Goal: Task Accomplishment & Management: Manage account settings

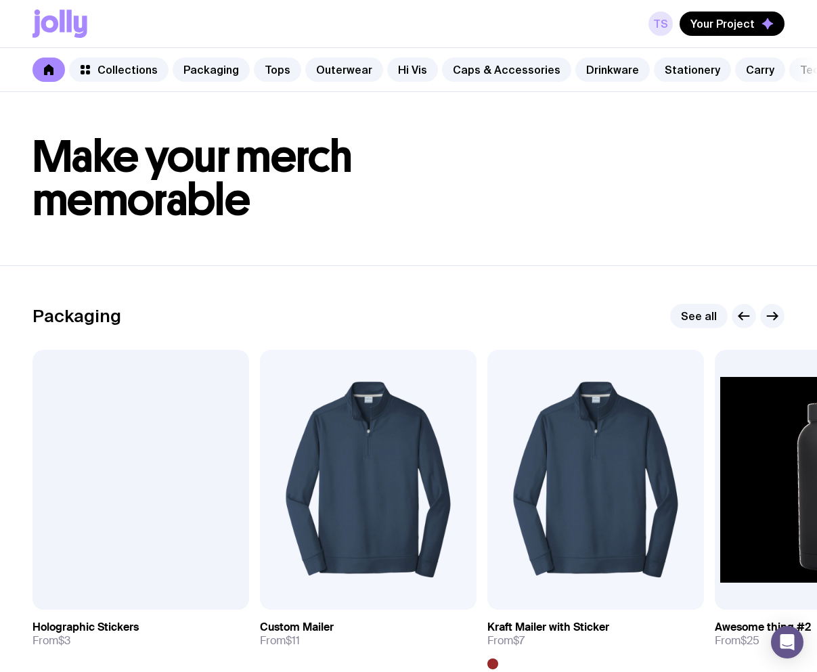
click at [662, 22] on link "TS" at bounding box center [661, 24] width 24 height 24
click at [656, 25] on button "Log In" at bounding box center [657, 24] width 31 height 24
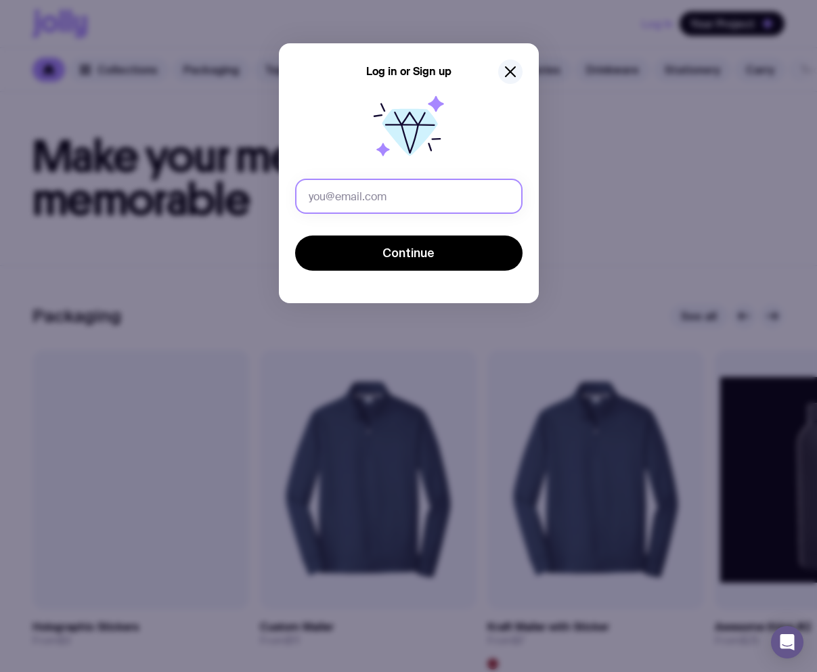
click at [346, 196] on input "text" at bounding box center [409, 196] width 228 height 35
drag, startPoint x: 425, startPoint y: 199, endPoint x: 418, endPoint y: 200, distance: 6.8
click at [418, 200] on input "eugene.serdiuk+ban017@uinno.io" at bounding box center [409, 196] width 228 height 35
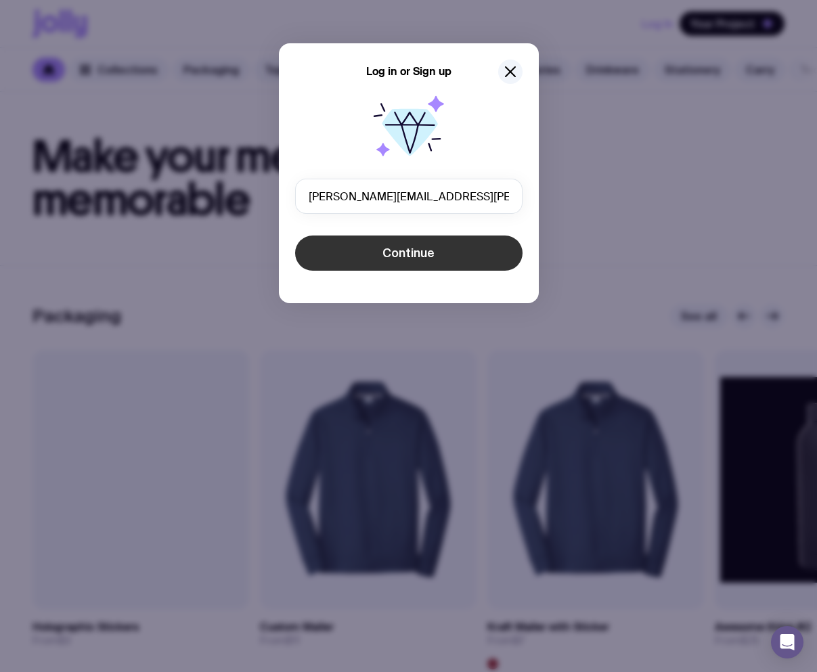
type input "eugene.serdiuk+ban022@uinno.io"
click at [438, 257] on button "Continue" at bounding box center [409, 253] width 228 height 35
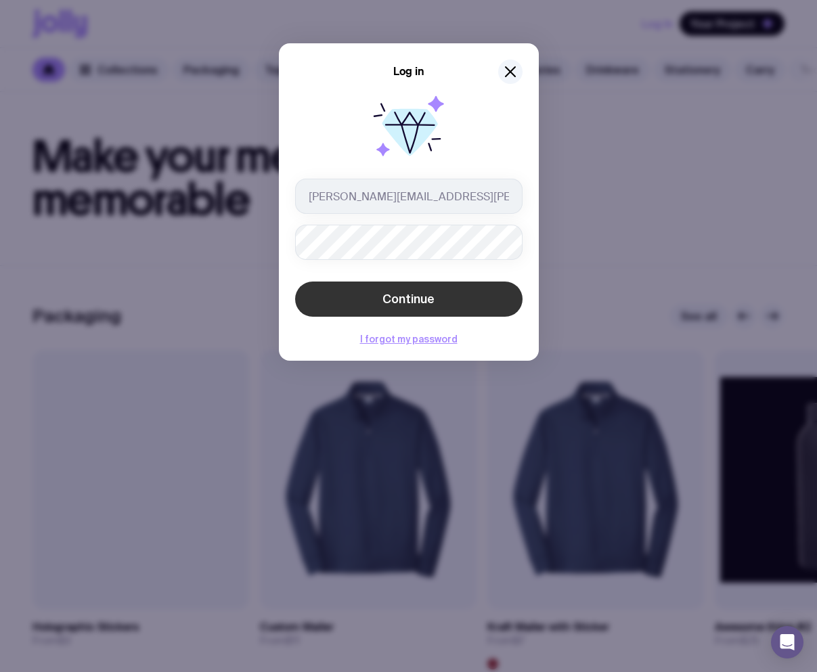
click at [425, 295] on span "Continue" at bounding box center [409, 299] width 52 height 16
